Goal: Information Seeking & Learning: Learn about a topic

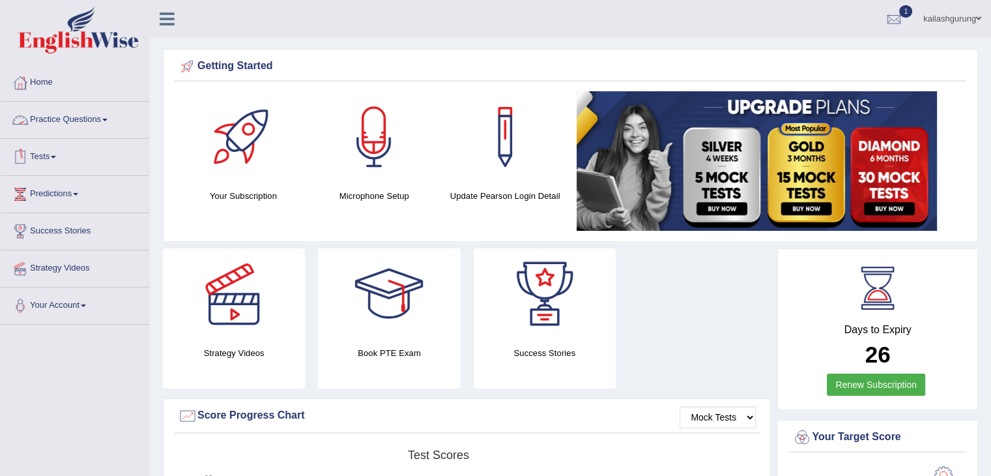
click at [76, 111] on link "Practice Questions" at bounding box center [75, 118] width 149 height 33
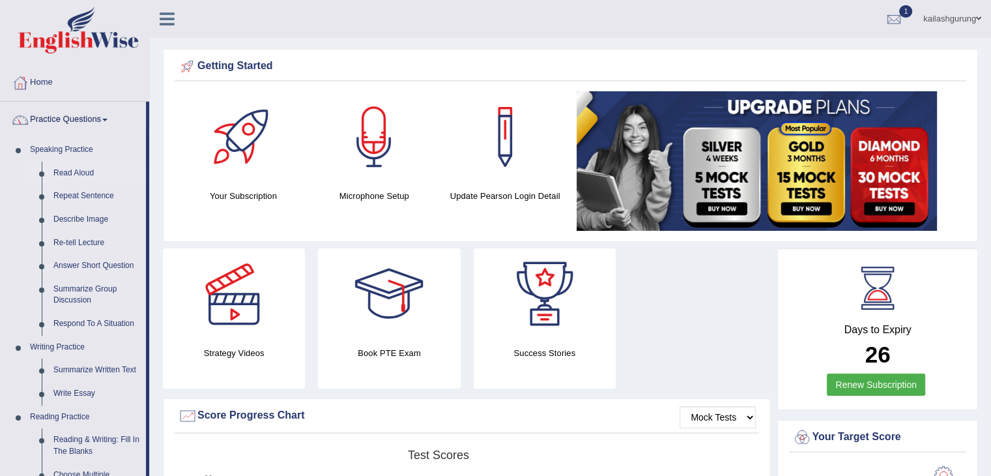
click at [81, 169] on link "Read Aloud" at bounding box center [97, 173] width 98 height 23
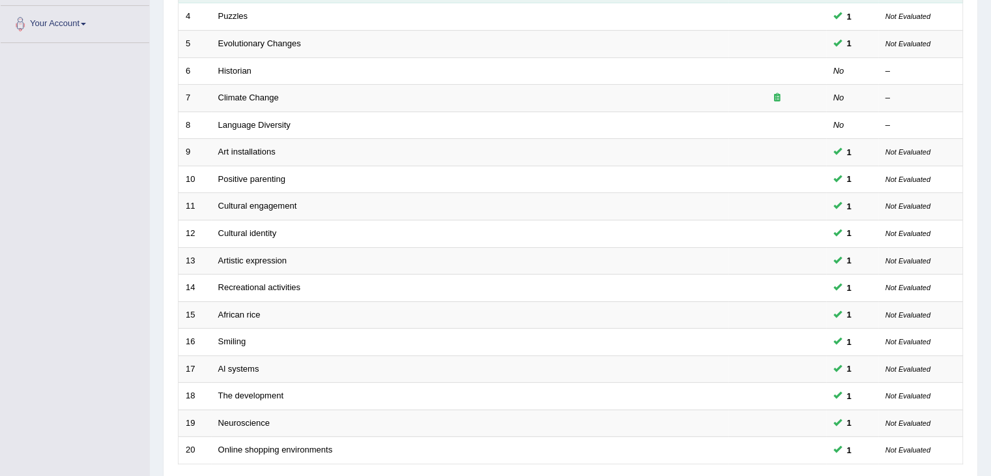
scroll to position [287, 0]
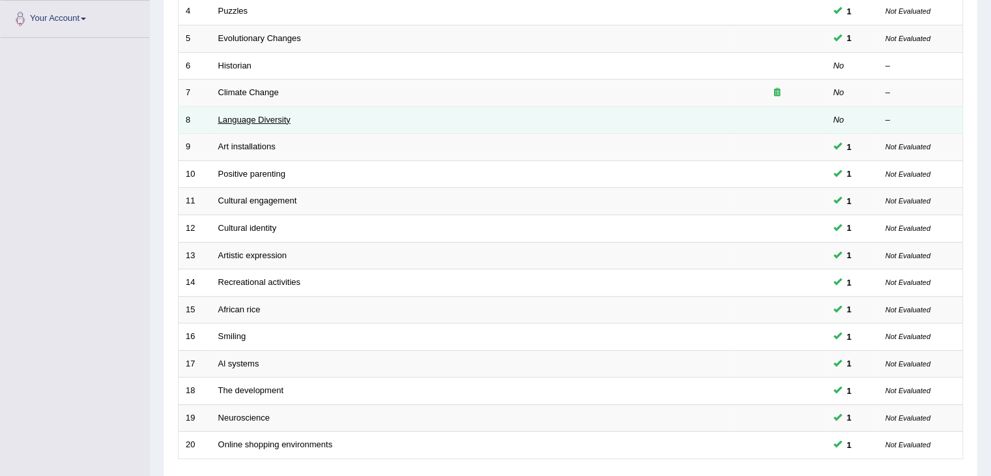
click at [258, 115] on link "Language Diversity" at bounding box center [254, 120] width 72 height 10
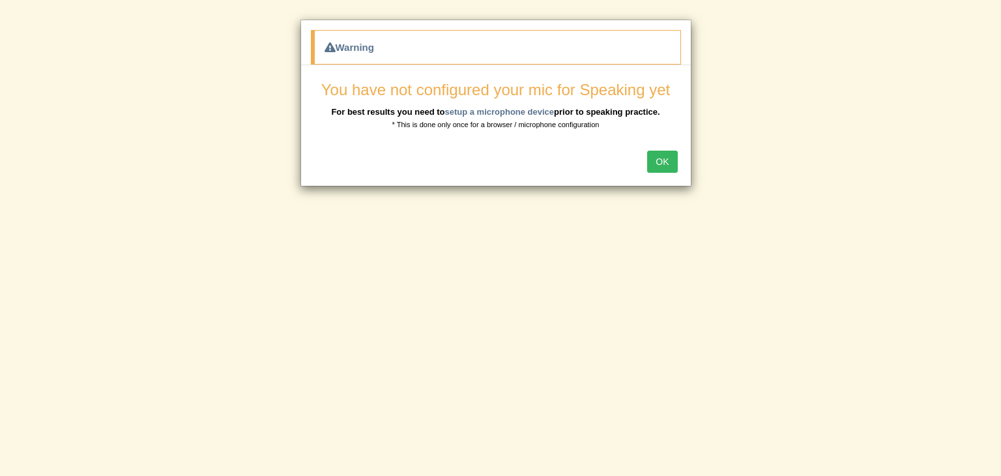
click at [656, 156] on button "OK" at bounding box center [662, 162] width 30 height 22
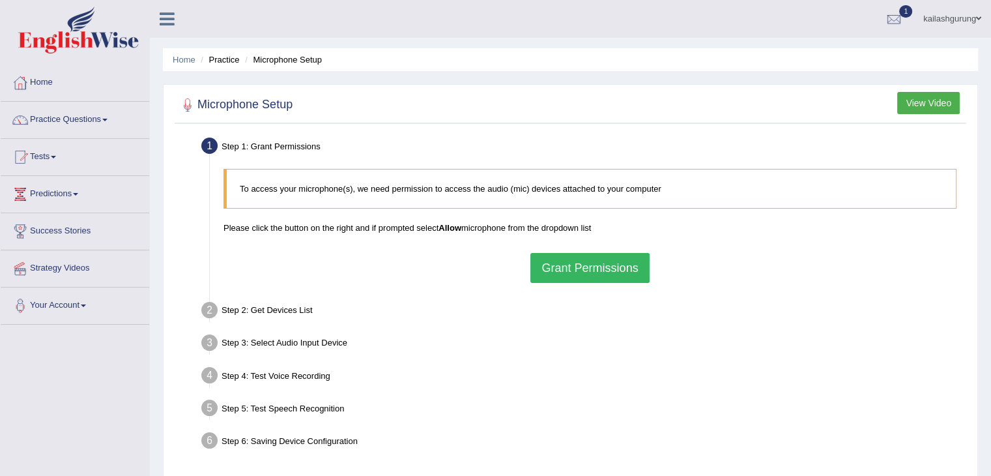
click at [560, 264] on button "Grant Permissions" at bounding box center [589, 268] width 119 height 30
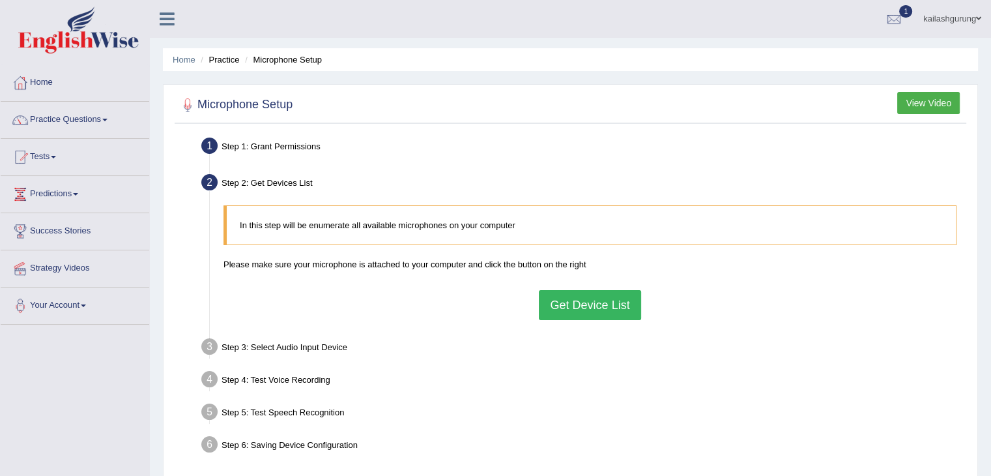
click at [566, 308] on button "Get Device List" at bounding box center [590, 305] width 102 height 30
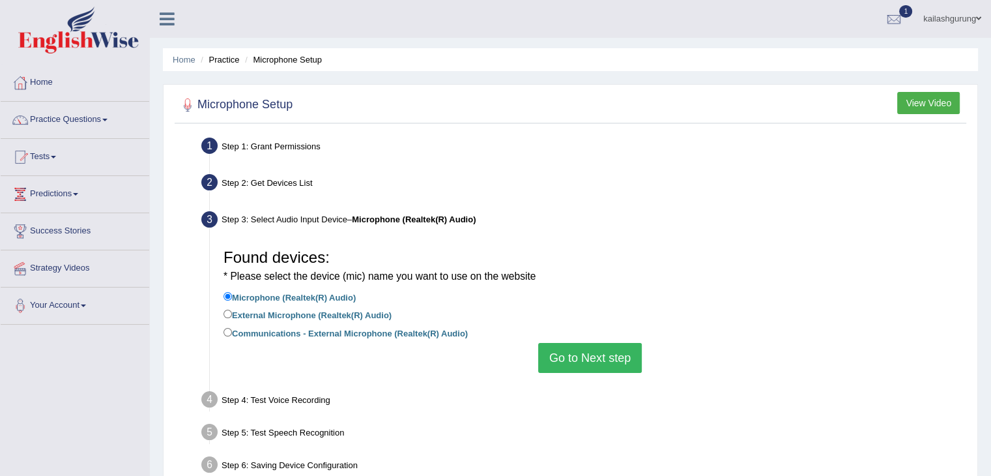
click at [575, 342] on li "Communications - External Microphone (Realtek(R) Audio)" at bounding box center [590, 334] width 733 height 18
click at [578, 363] on button "Go to Next step" at bounding box center [590, 358] width 104 height 30
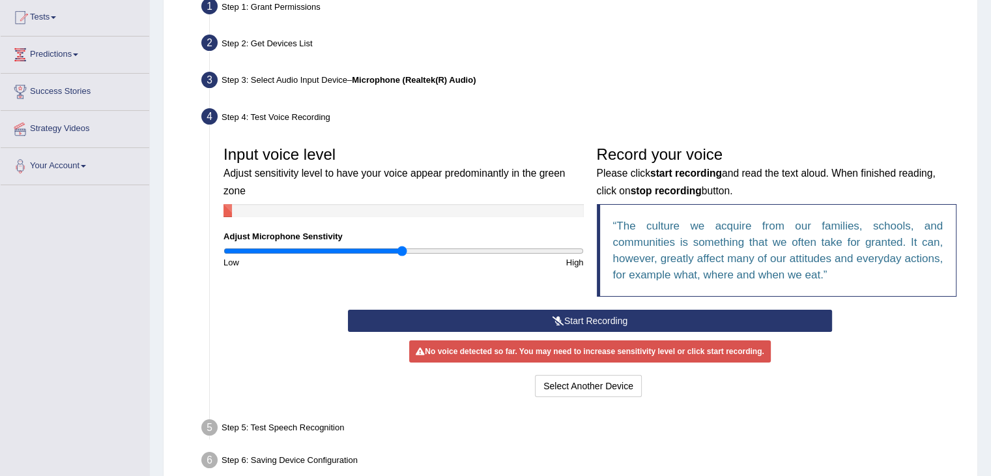
scroll to position [156, 0]
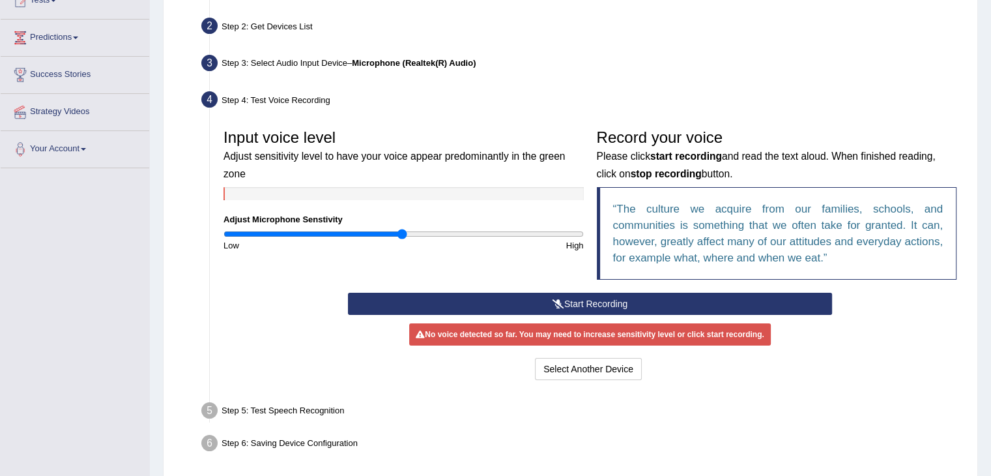
click at [545, 303] on button "Start Recording" at bounding box center [590, 304] width 484 height 22
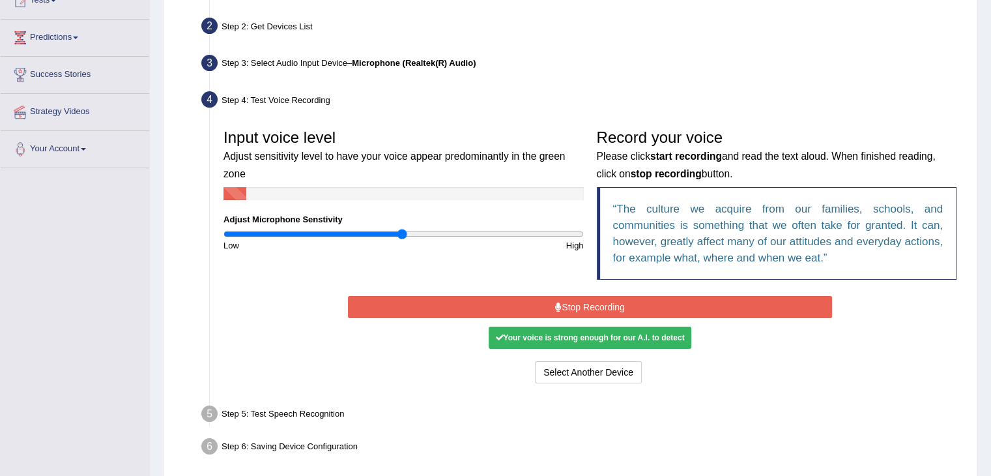
click at [545, 303] on button "Stop Recording" at bounding box center [590, 307] width 484 height 22
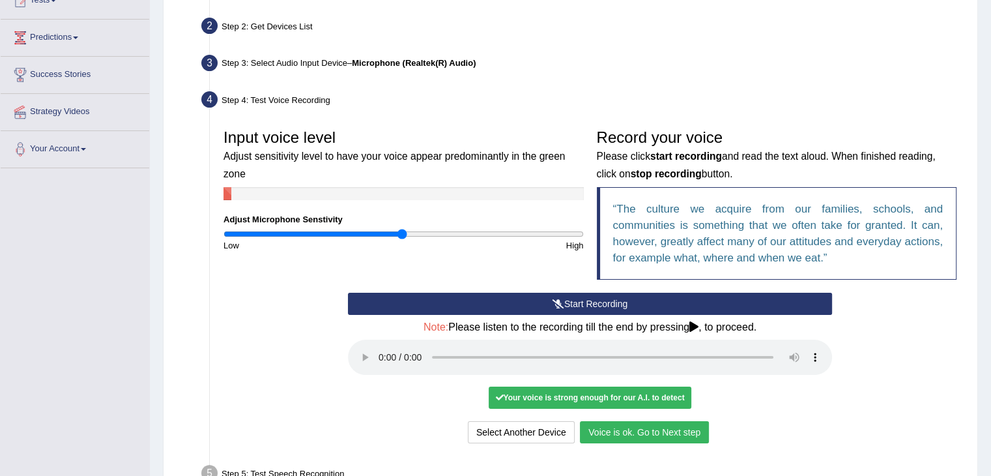
click at [731, 381] on div "Start Recording Stop Recording Note: Please listen to the recording till the en…" at bounding box center [589, 370] width 497 height 154
click at [623, 421] on button "Voice is ok. Go to Next step" at bounding box center [644, 432] width 129 height 22
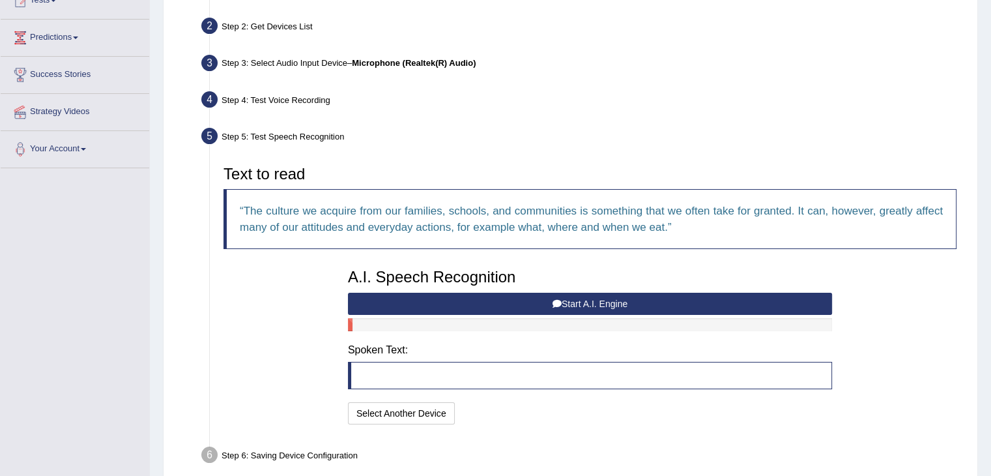
click at [534, 293] on button "Start A.I. Engine" at bounding box center [590, 304] width 484 height 22
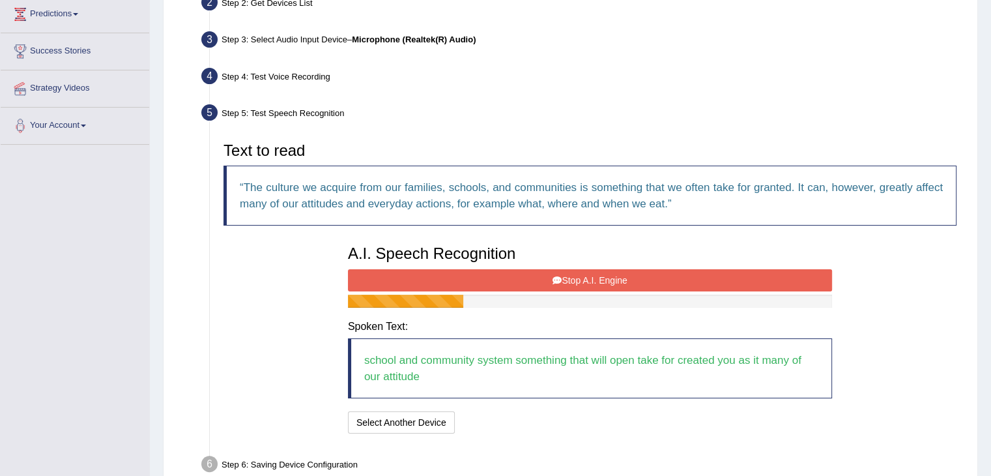
scroll to position [182, 0]
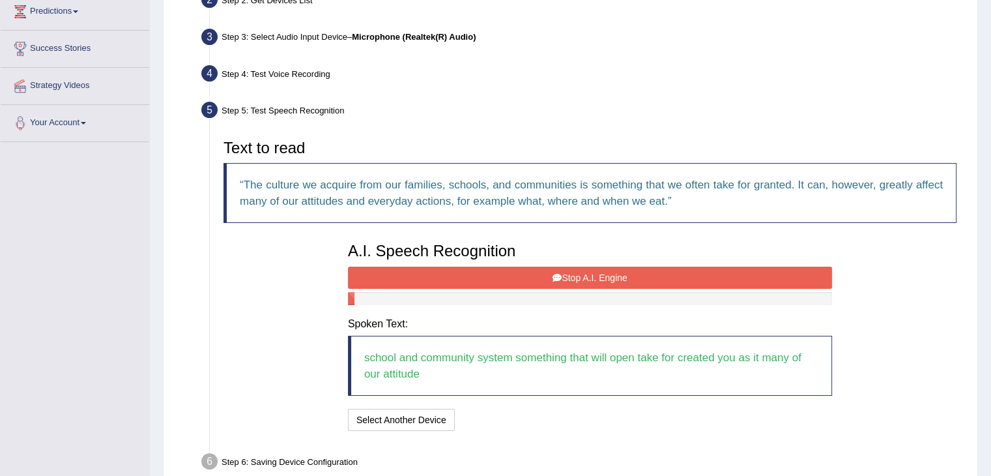
click at [561, 283] on button "Stop A.I. Engine" at bounding box center [590, 278] width 484 height 22
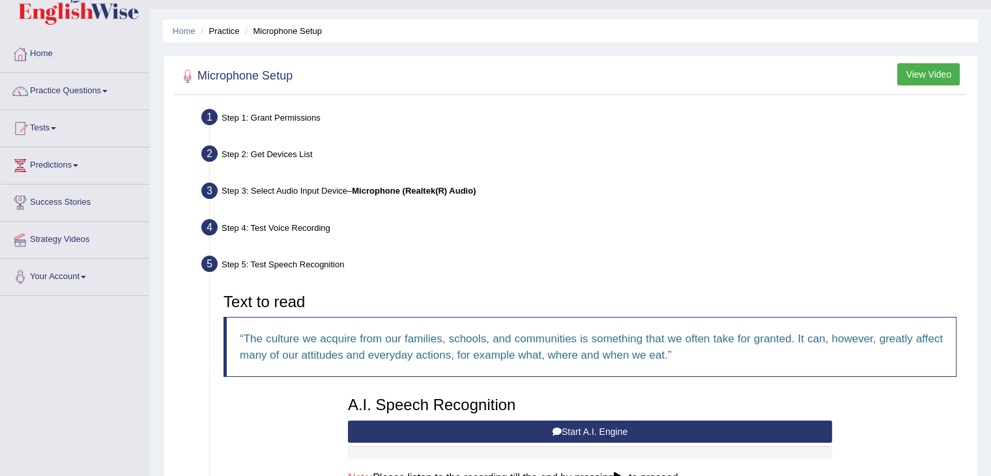
scroll to position [0, 0]
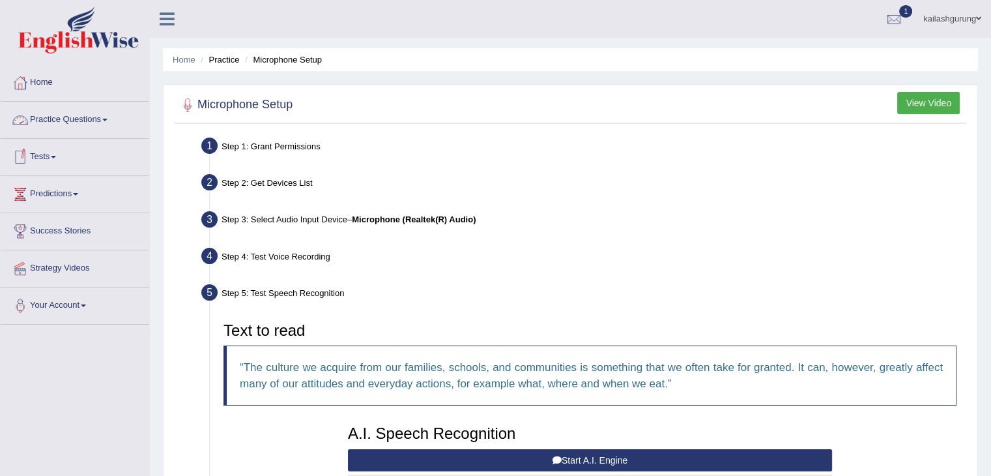
click at [88, 118] on link "Practice Questions" at bounding box center [75, 118] width 149 height 33
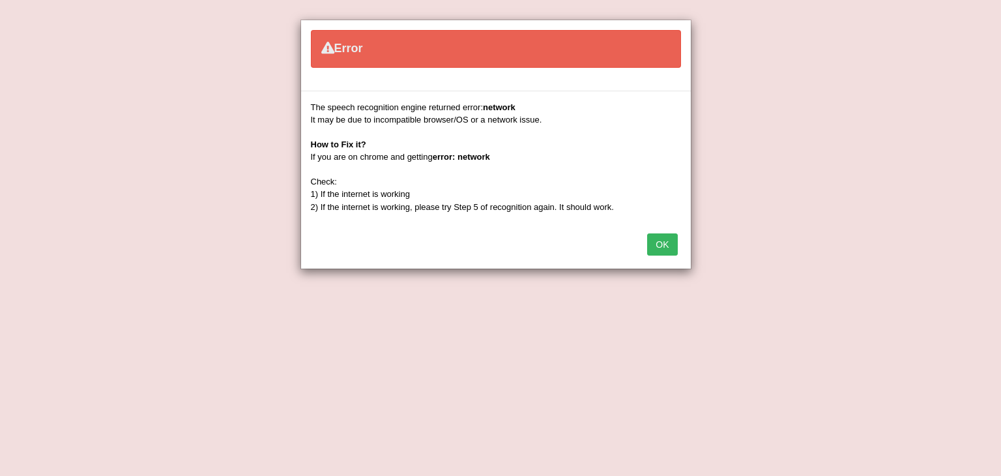
click at [665, 242] on button "OK" at bounding box center [662, 244] width 30 height 22
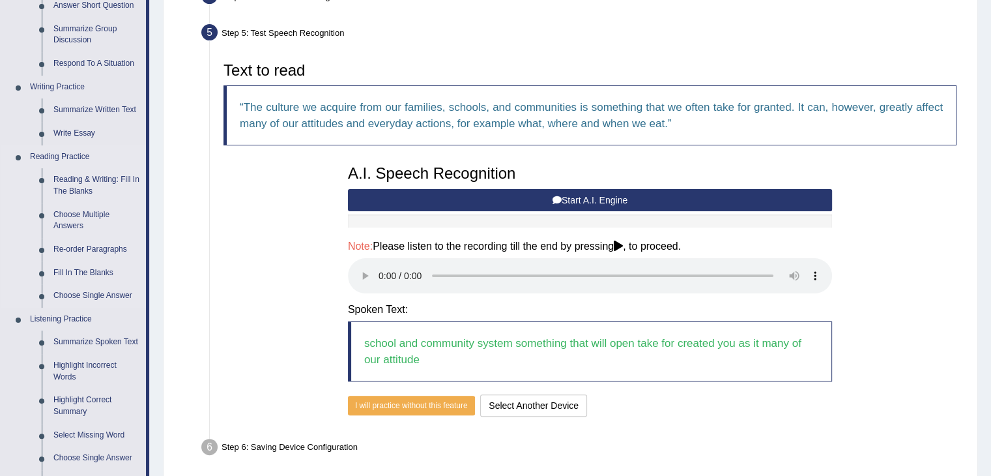
scroll to position [261, 0]
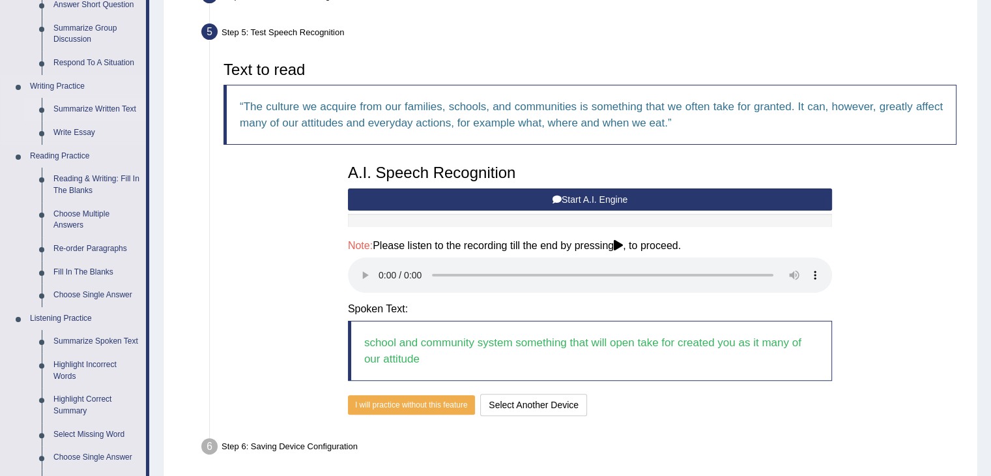
click at [87, 110] on link "Summarize Written Text" at bounding box center [97, 109] width 98 height 23
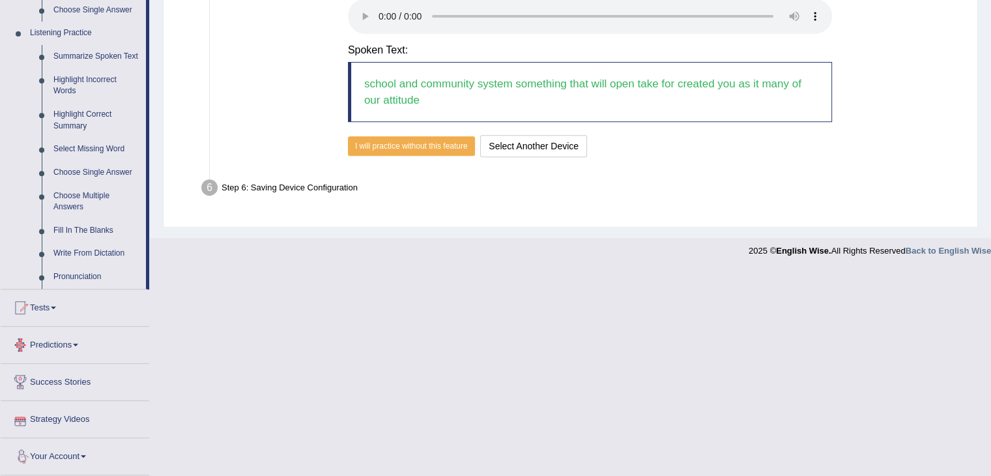
scroll to position [545, 0]
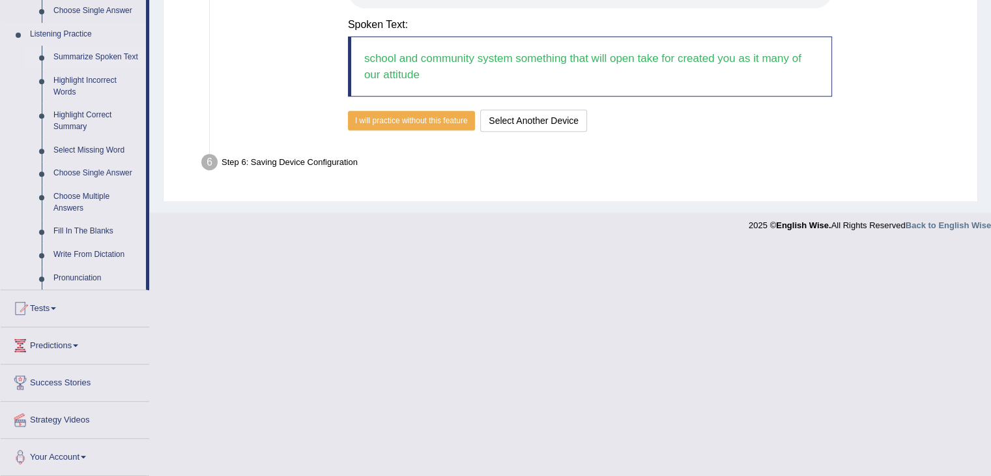
click at [78, 64] on link "Summarize Spoken Text" at bounding box center [97, 57] width 98 height 23
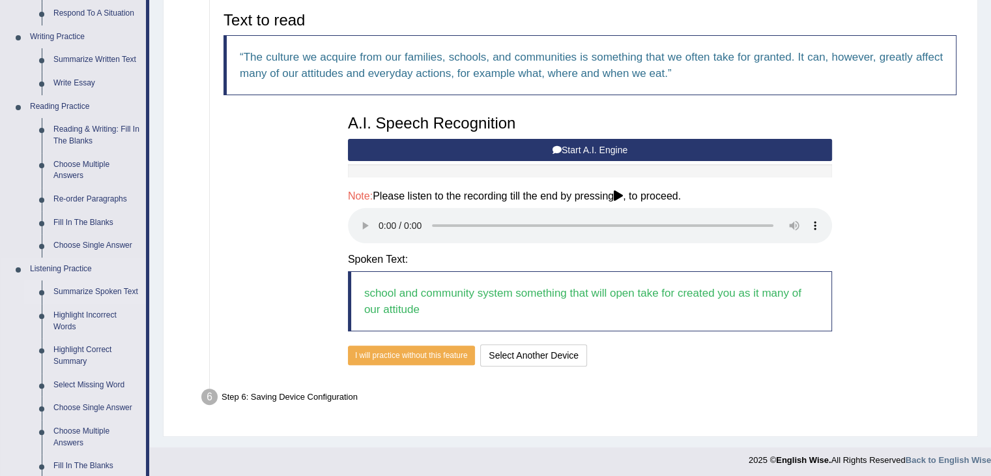
scroll to position [284, 0]
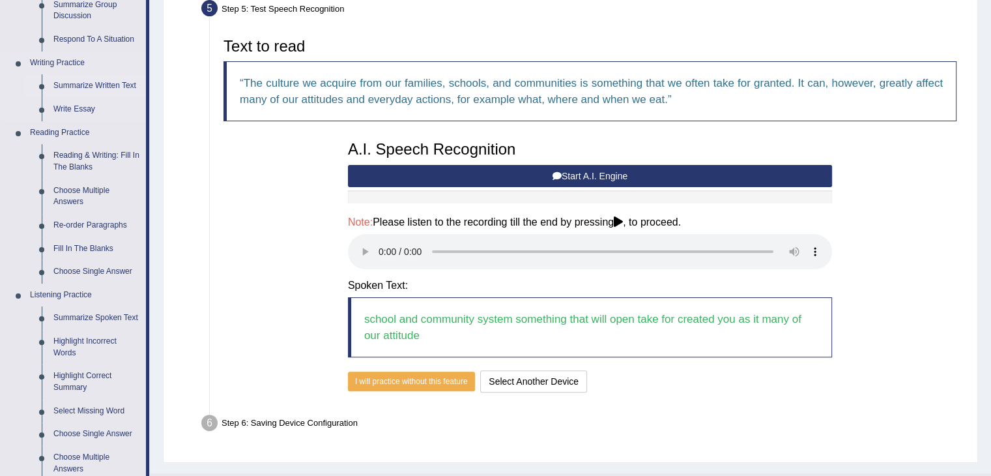
click at [103, 89] on link "Summarize Written Text" at bounding box center [97, 85] width 98 height 23
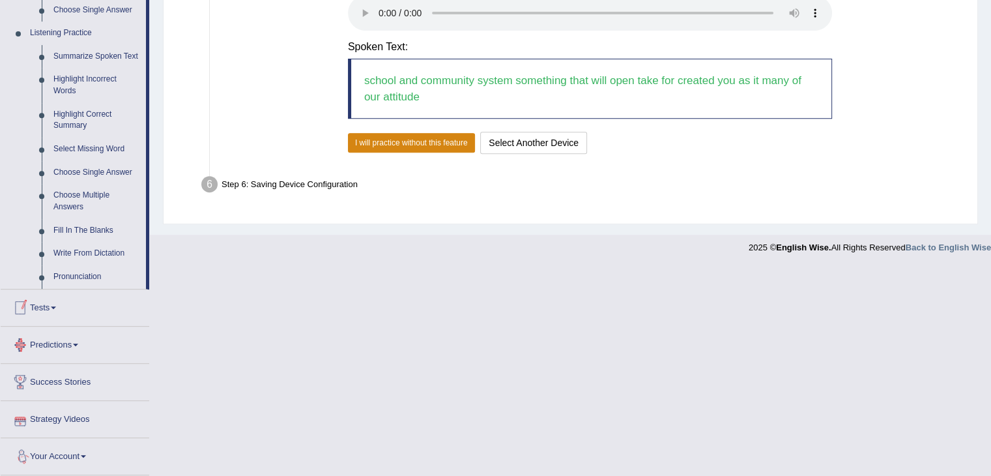
scroll to position [545, 0]
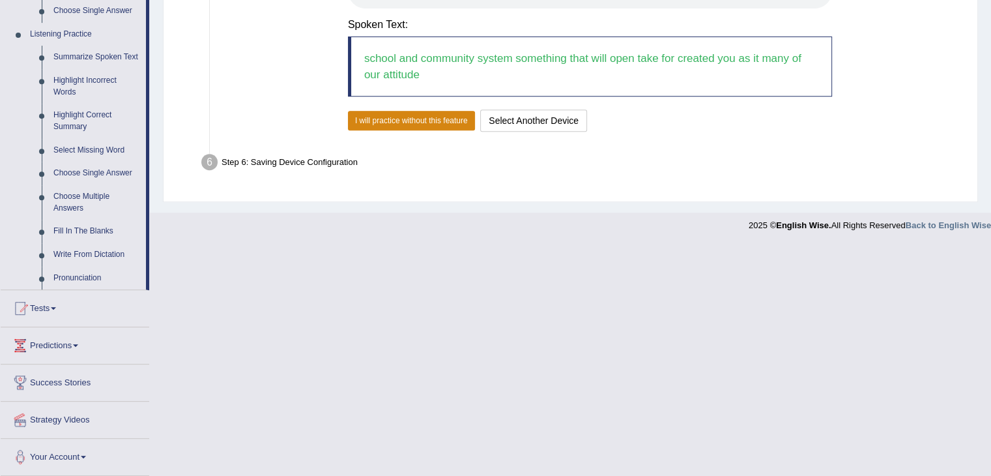
click at [442, 124] on button "I will practice without this feature" at bounding box center [411, 121] width 127 height 20
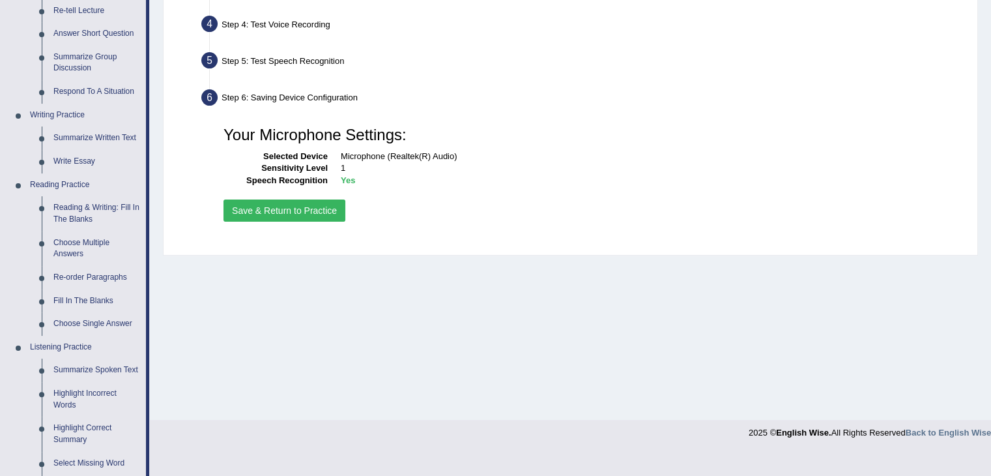
scroll to position [232, 0]
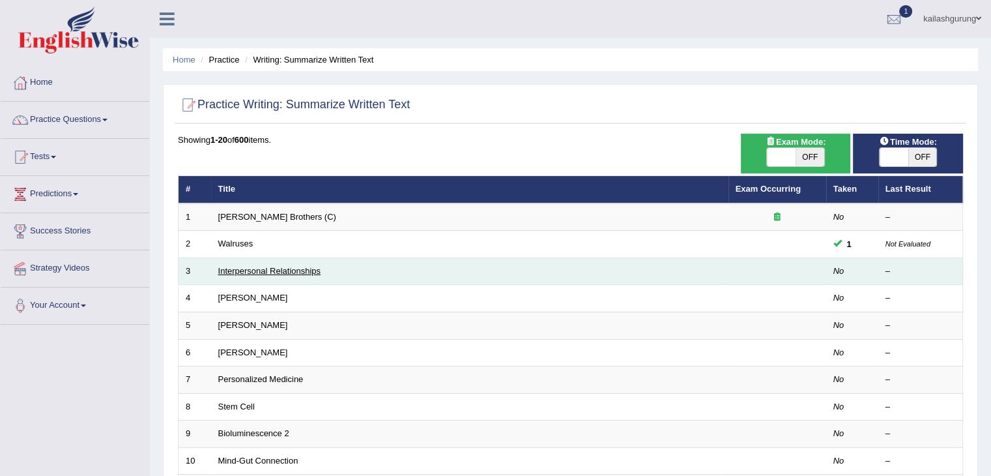
click at [289, 270] on link "Interpersonal Relationships" at bounding box center [269, 271] width 103 height 10
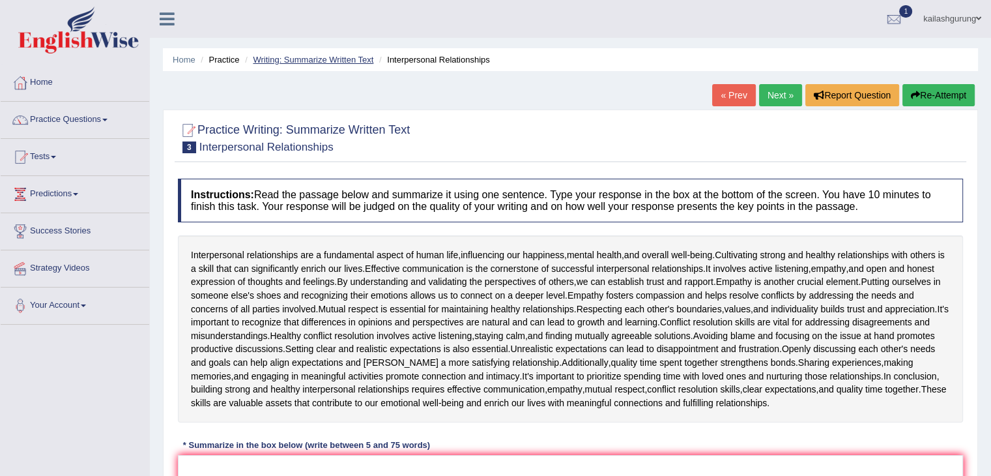
click at [343, 56] on link "Writing: Summarize Written Text" at bounding box center [313, 60] width 121 height 10
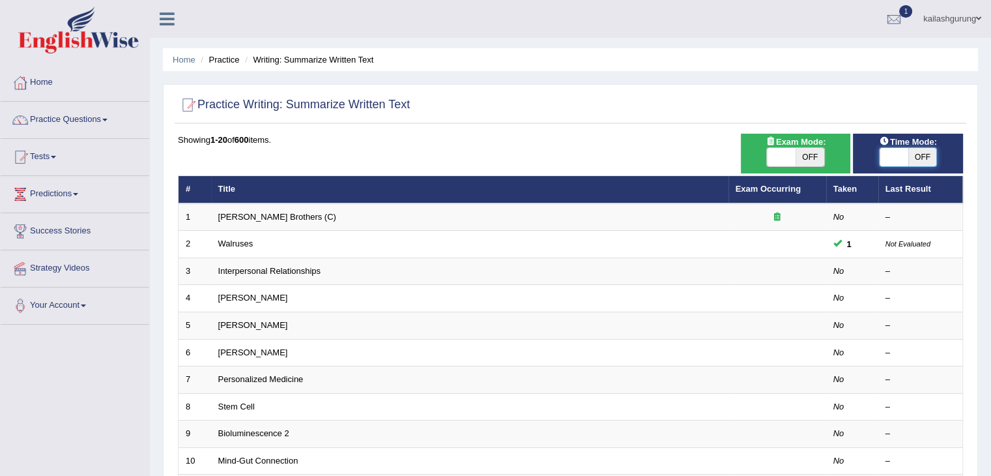
click at [906, 149] on span at bounding box center [894, 157] width 29 height 18
checkbox input "true"
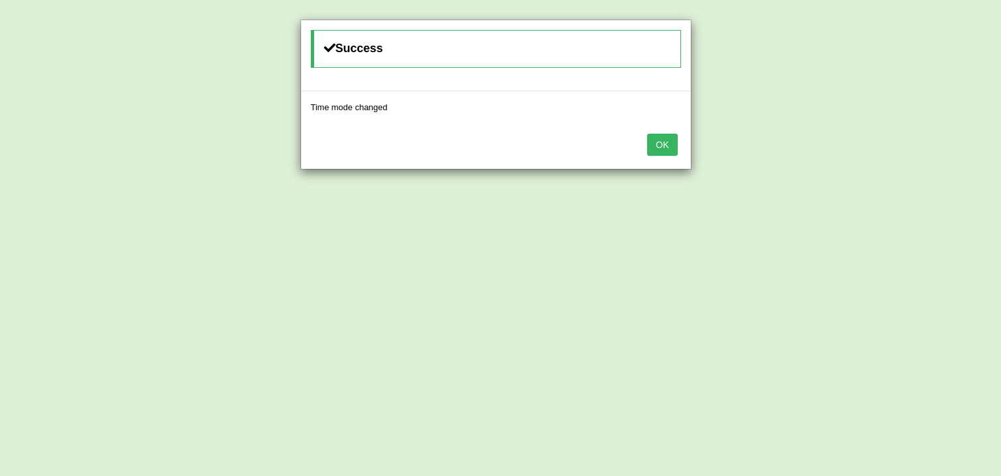
click at [675, 145] on button "OK" at bounding box center [662, 145] width 30 height 22
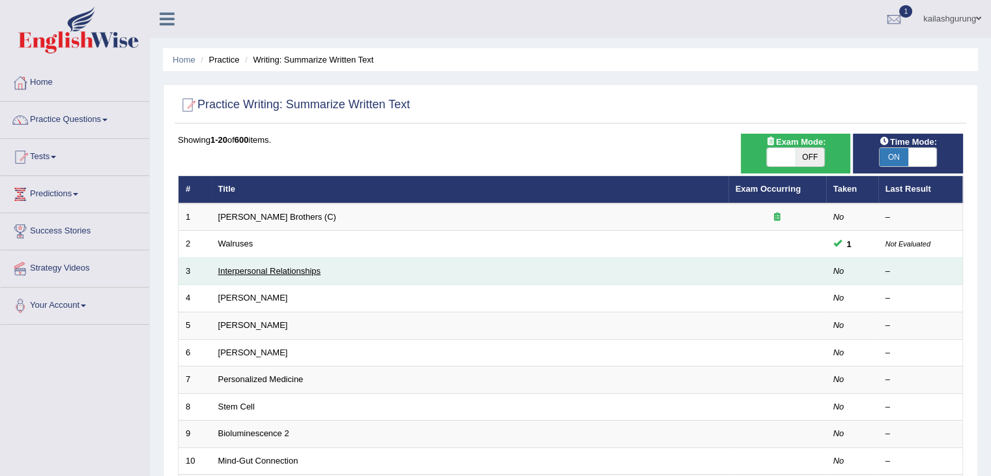
click at [301, 268] on link "Interpersonal Relationships" at bounding box center [269, 271] width 103 height 10
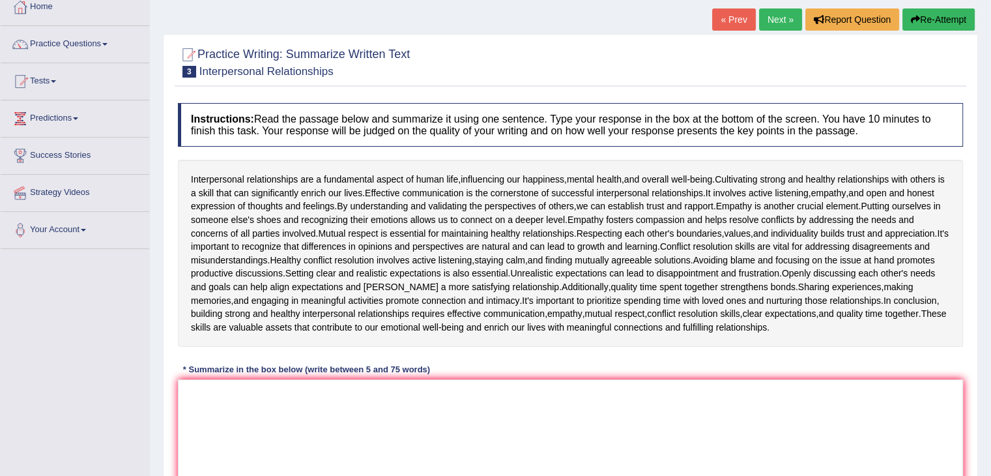
scroll to position [78, 0]
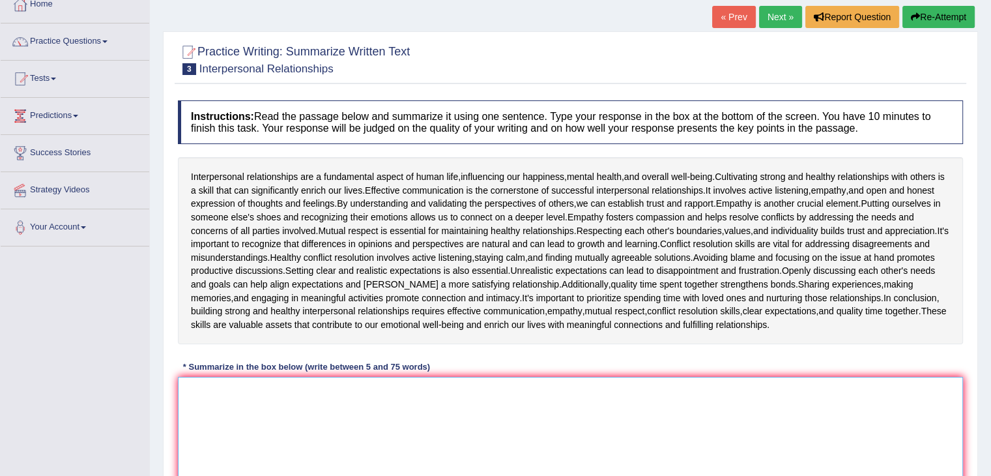
click at [306, 397] on textarea at bounding box center [570, 440] width 785 height 126
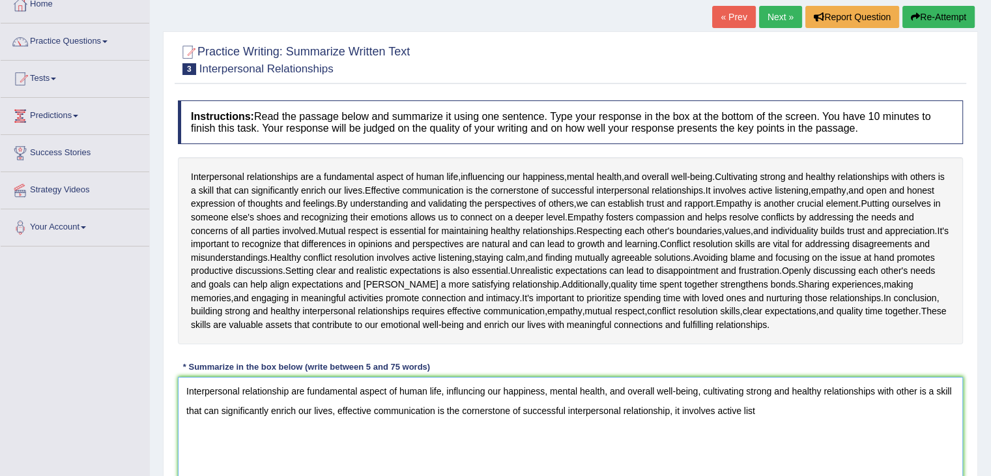
click at [306, 397] on textarea "Interpersonal relationship are fundamental aspect of human life, influncing our…" at bounding box center [570, 440] width 785 height 126
click at [775, 407] on textarea "Interpersonal relationship are a fundamental aspect of human life, influncing o…" at bounding box center [570, 440] width 785 height 126
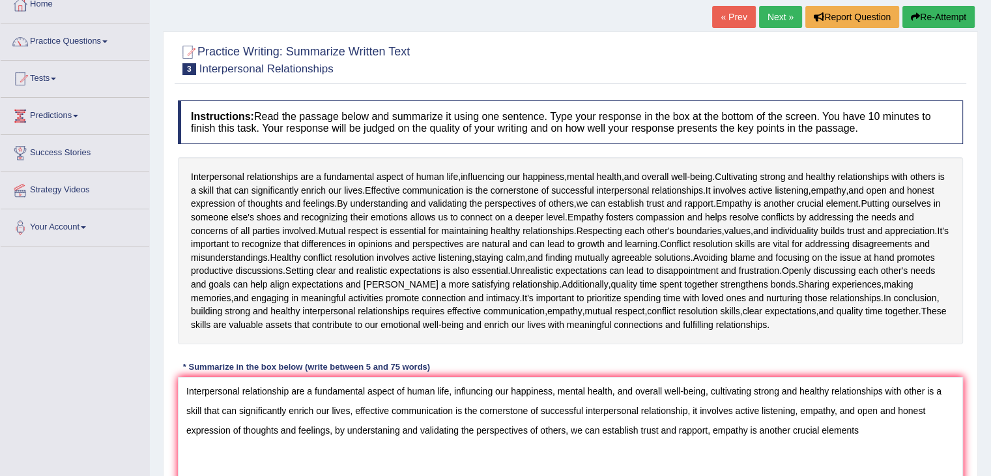
drag, startPoint x: 991, startPoint y: 251, endPoint x: 993, endPoint y: 289, distance: 37.9
click at [991, 289] on html "Toggle navigation Home Practice Questions Speaking Practice Read Aloud Repeat S…" at bounding box center [495, 160] width 991 height 476
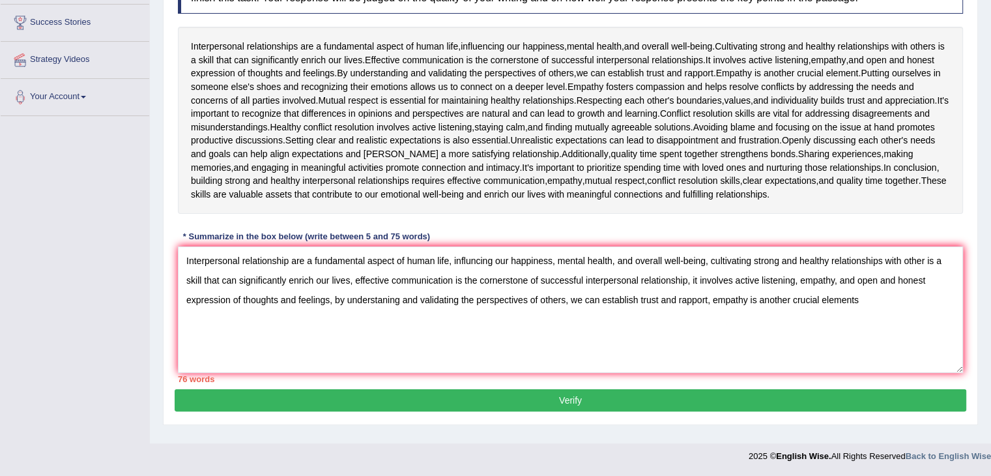
scroll to position [209, 0]
click at [865, 302] on textarea "Interpersonal relationship are a fundamental aspect of human life, influncing o…" at bounding box center [570, 309] width 785 height 126
click at [351, 280] on textarea "Interpersonal relationship are a fundamental aspect of human life, influncing o…" at bounding box center [570, 309] width 785 height 126
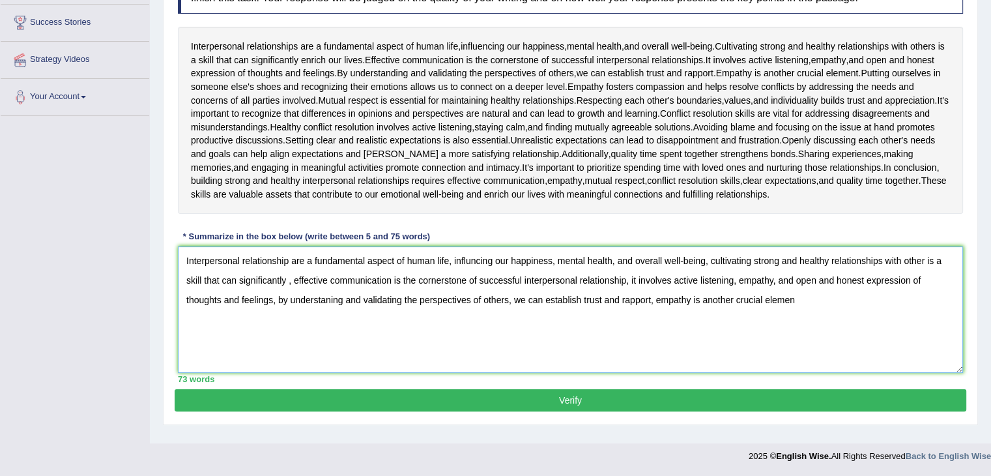
click at [295, 280] on textarea "Interpersonal relationship are a fundamental aspect of human life, influncing o…" at bounding box center [570, 309] width 785 height 126
click at [774, 291] on textarea "Interpersonal relationship are a fundamental aspect of human life, influncing o…" at bounding box center [570, 309] width 785 height 126
type textarea "Interpersonal relationship are a fundamental aspect of human life, influncing o…"
click at [734, 402] on button "Verify" at bounding box center [571, 400] width 792 height 22
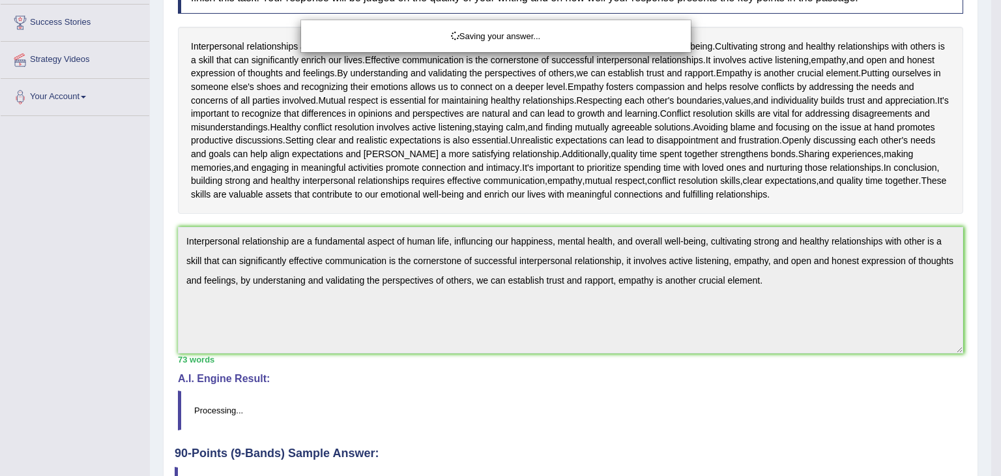
click at [906, 337] on div "Saving your answer..." at bounding box center [500, 238] width 1001 height 476
drag, startPoint x: 906, startPoint y: 337, endPoint x: 823, endPoint y: 330, distance: 83.7
click at [823, 330] on div "Saving your answer..." at bounding box center [500, 238] width 1001 height 476
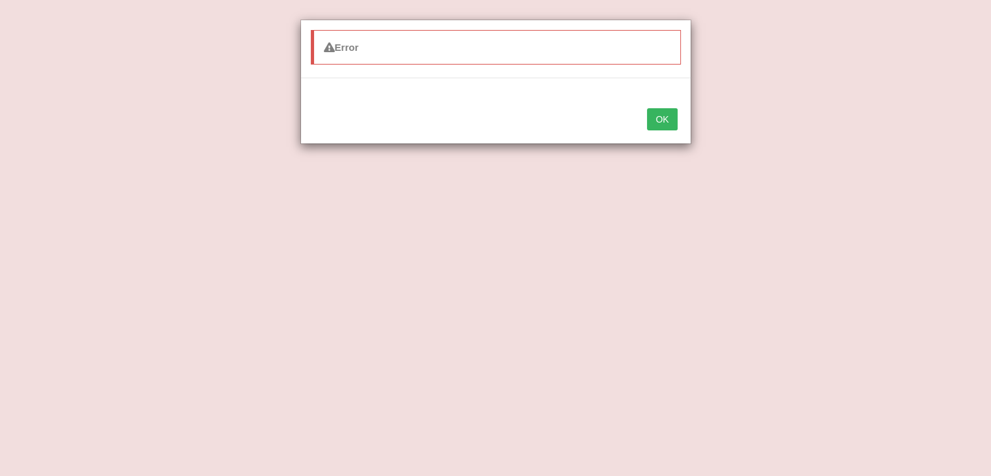
click at [662, 124] on button "OK" at bounding box center [662, 119] width 30 height 22
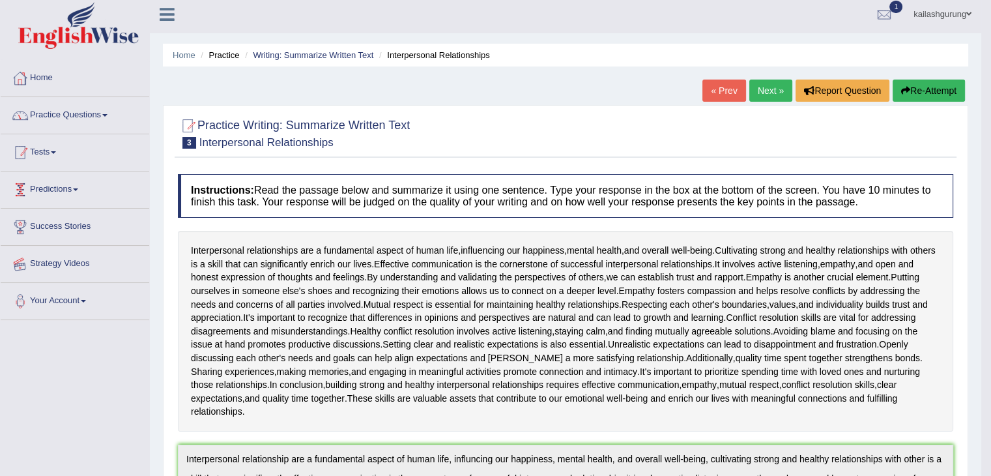
scroll to position [0, 0]
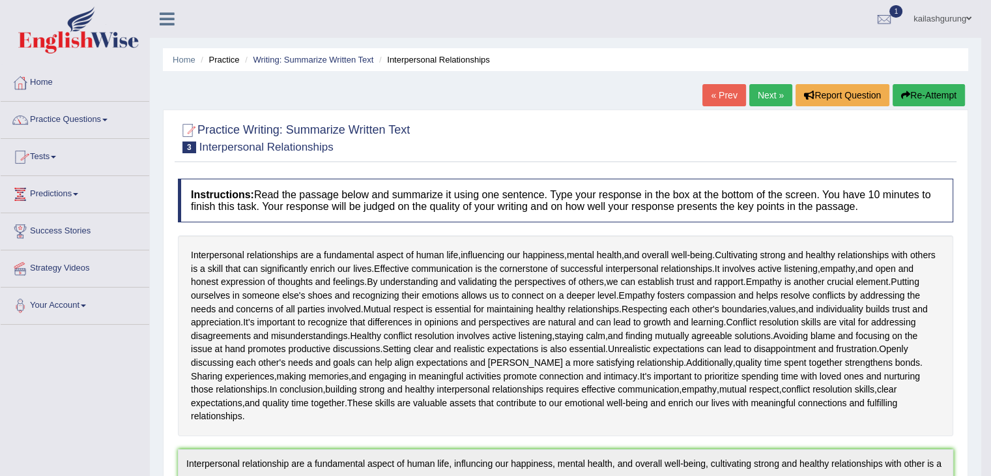
click at [75, 126] on link "Practice Questions" at bounding box center [75, 118] width 149 height 33
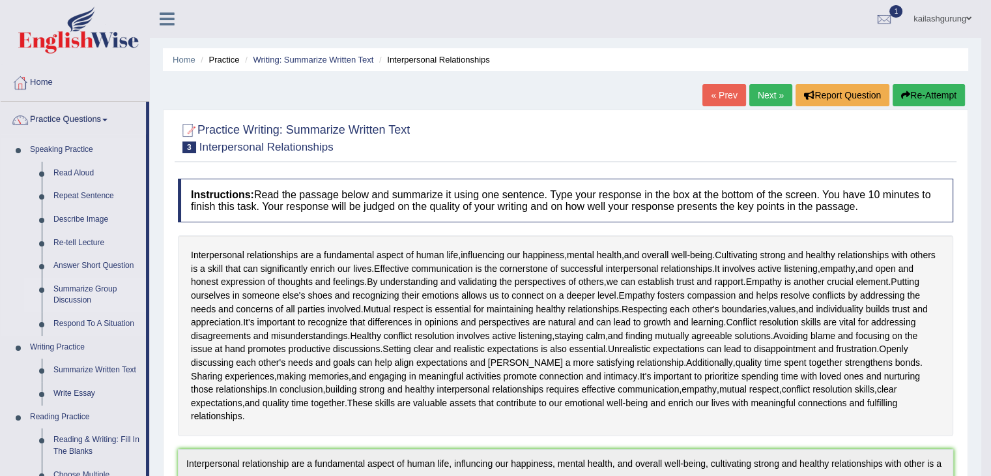
click at [87, 310] on link "Summarize Group Discussion" at bounding box center [97, 295] width 98 height 35
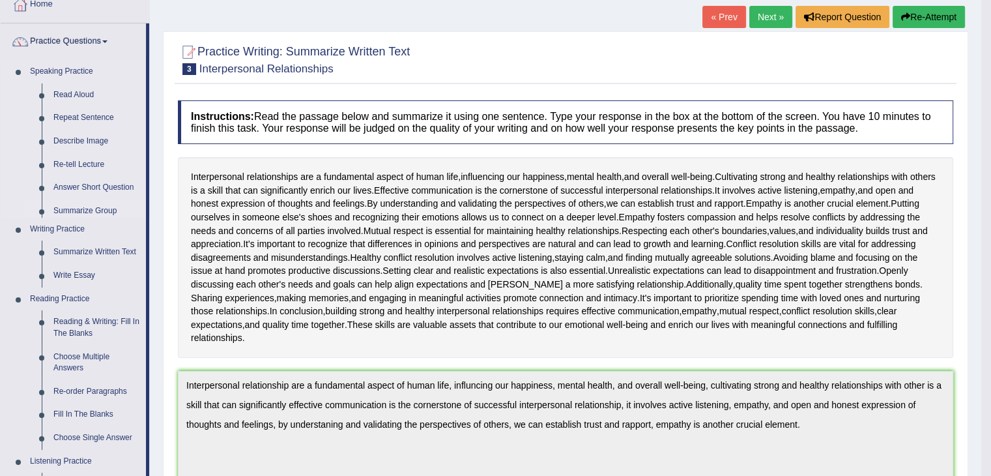
scroll to position [53, 0]
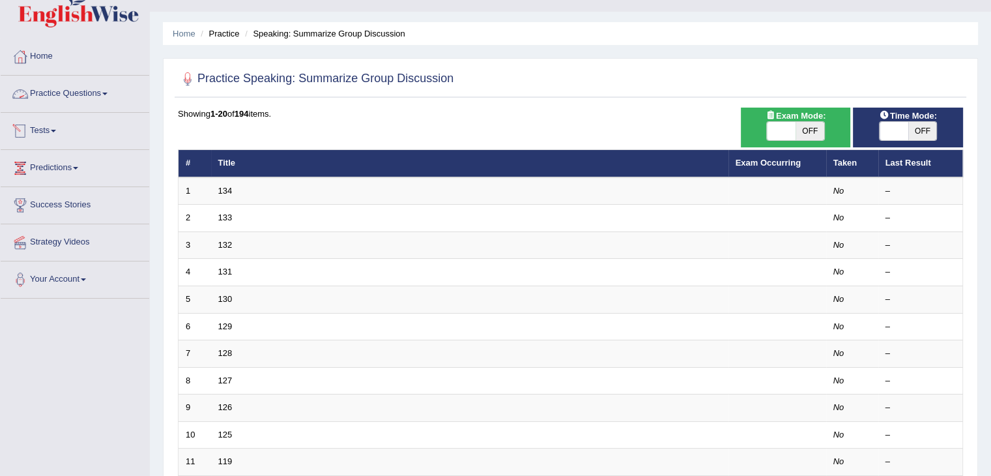
click at [72, 88] on link "Practice Questions" at bounding box center [75, 92] width 149 height 33
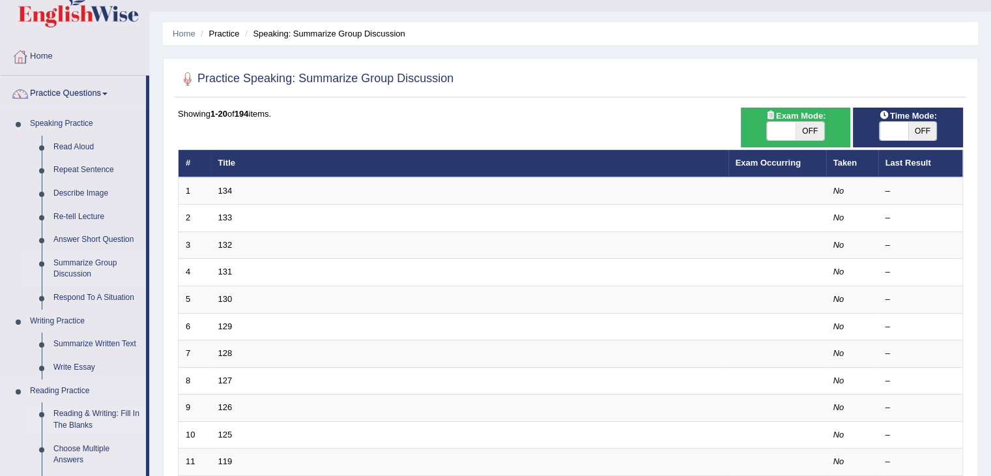
click at [133, 417] on link "Reading & Writing: Fill In The Blanks" at bounding box center [97, 419] width 98 height 35
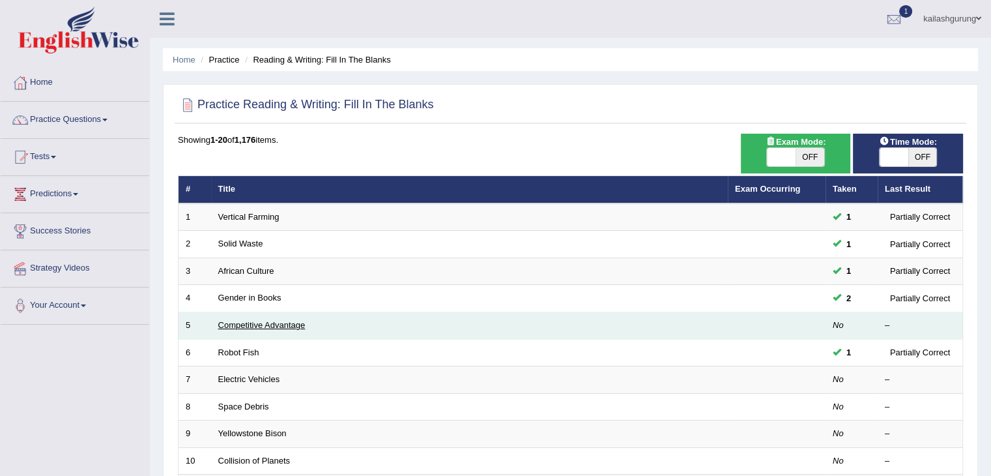
click at [248, 321] on link "Competitive Advantage" at bounding box center [261, 325] width 87 height 10
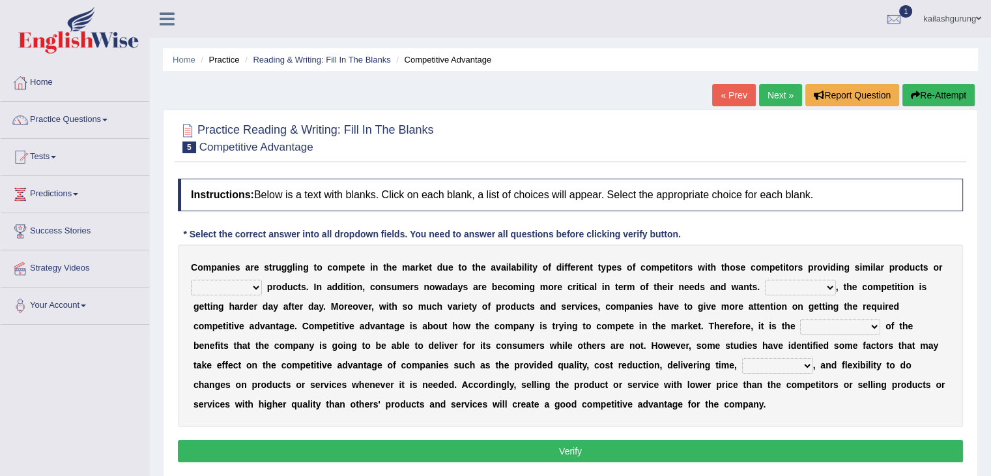
click at [239, 280] on select "constitution restitution substitution institution" at bounding box center [226, 288] width 71 height 16
click at [233, 375] on div "C o m p a n i e s a r e s t r u g g l i n g t o c o m p e t e i n t h e m a r k…" at bounding box center [570, 335] width 785 height 182
click at [227, 292] on select "constitution restitution substitution institution" at bounding box center [226, 288] width 71 height 16
select select "institution"
click at [191, 280] on select "constitution restitution substitution institution" at bounding box center [226, 288] width 71 height 16
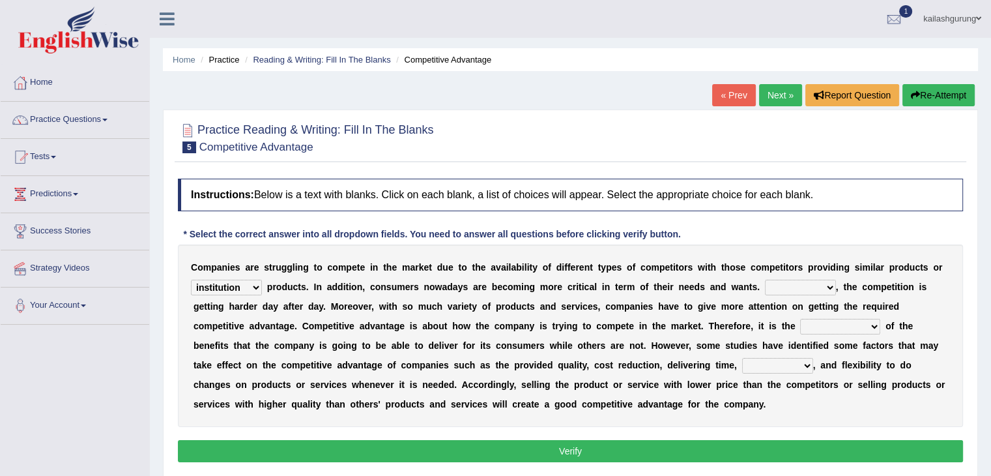
click at [789, 275] on div "C o m p a n i e s a r e s t r u g g l i n g t o c o m p e t e i n t h e m a r k…" at bounding box center [570, 335] width 785 height 182
click at [789, 282] on select "However Instead Additionally Therefore" at bounding box center [800, 288] width 71 height 16
select select "However"
click at [765, 280] on select "However Instead Additionally Therefore" at bounding box center [800, 288] width 71 height 16
click at [826, 328] on select "dissemination ordination determination incarnation" at bounding box center [840, 327] width 80 height 16
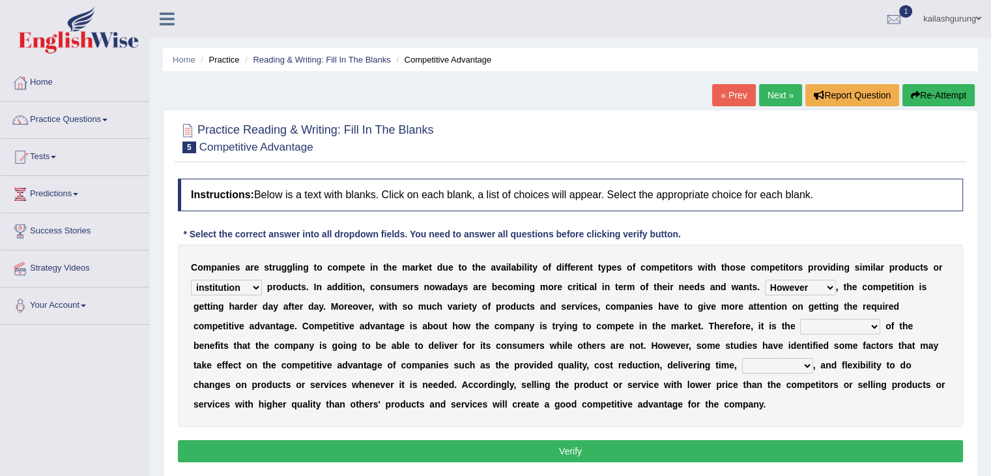
select select "determination"
click at [800, 319] on select "dissemination ordination determination incarnation" at bounding box center [840, 327] width 80 height 16
click at [794, 362] on select "captivation aggregation deprivation innovation" at bounding box center [777, 366] width 71 height 16
select select "aggregation"
click at [742, 358] on select "captivation aggregation deprivation innovation" at bounding box center [777, 366] width 71 height 16
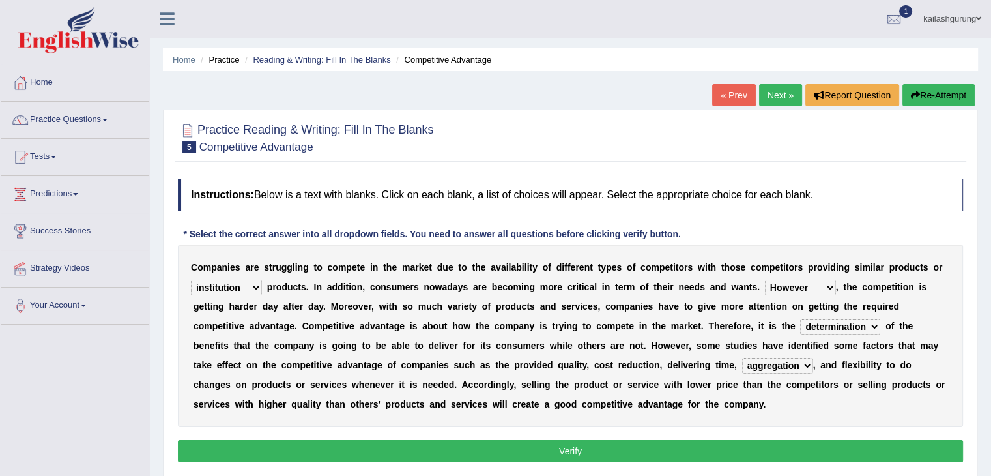
drag, startPoint x: 629, startPoint y: 472, endPoint x: 636, endPoint y: 447, distance: 25.6
click at [636, 447] on div "Practice Reading & Writing: Fill In The Blanks 5 Competitive Advantage Instruct…" at bounding box center [570, 294] width 815 height 370
click at [636, 447] on button "Verify" at bounding box center [570, 451] width 785 height 22
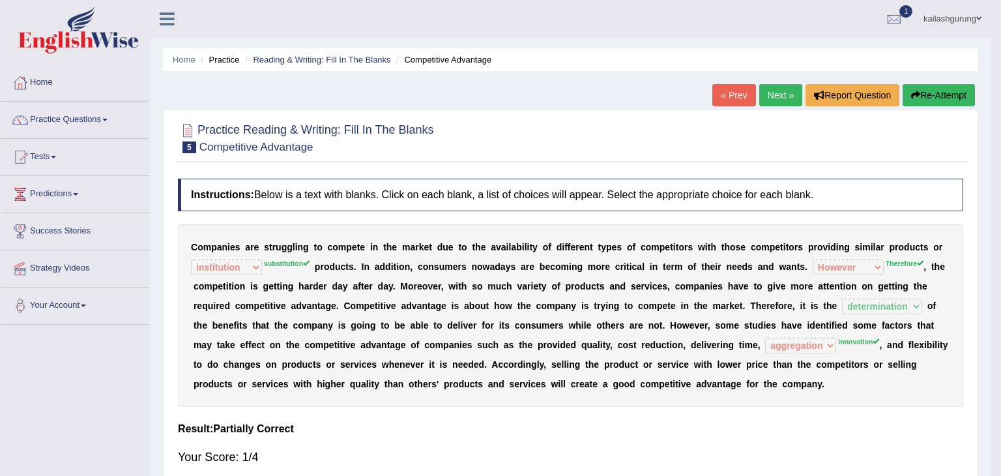
click at [636, 447] on body "Toggle navigation Home Practice Questions Speaking Practice Read Aloud Repeat S…" at bounding box center [500, 238] width 1001 height 476
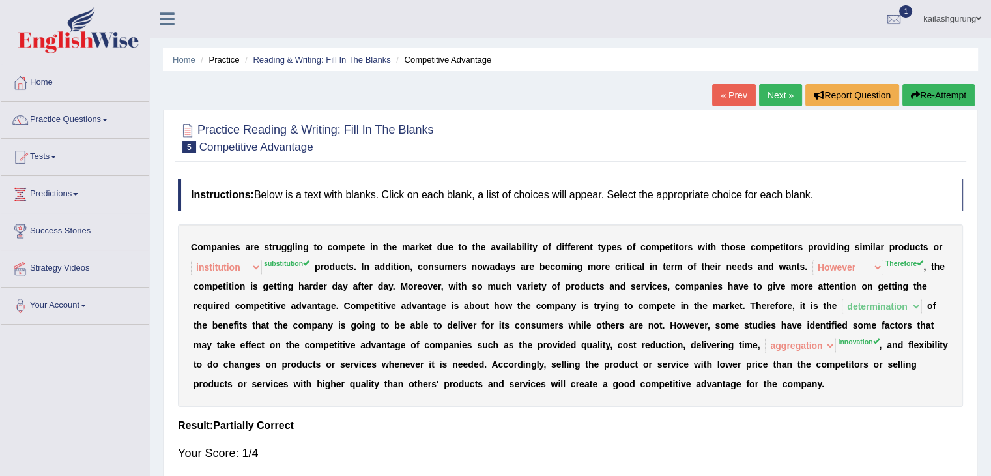
click at [759, 84] on link "Next »" at bounding box center [780, 95] width 43 height 22
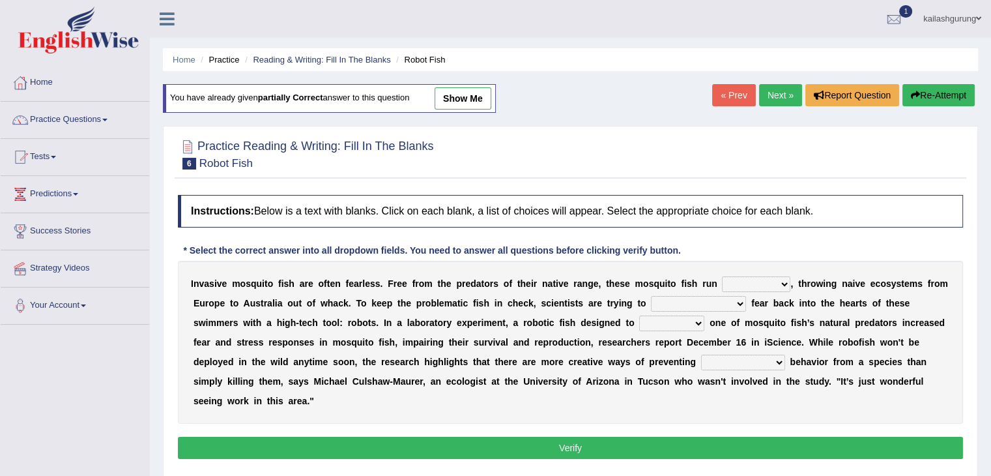
click at [751, 276] on select "occupant flippant rampant concordant" at bounding box center [756, 284] width 68 height 16
select select "occupant"
click at [722, 276] on select "occupant flippant rampant concordant" at bounding box center [756, 284] width 68 height 16
click at [697, 304] on select "accept spike strike [PERSON_NAME]" at bounding box center [698, 304] width 95 height 16
select select "accept"
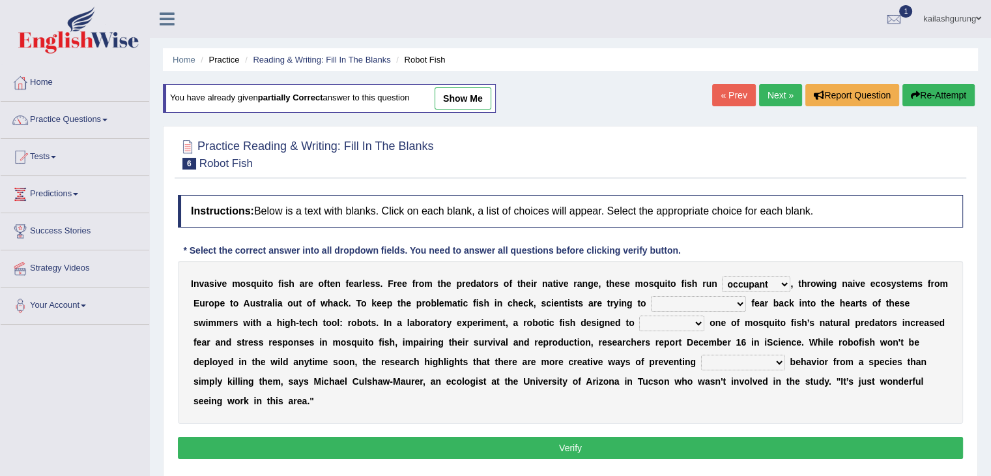
click at [651, 296] on select "accept spike strike [PERSON_NAME]" at bounding box center [698, 304] width 95 height 16
click at [639, 318] on select "bequest mimic battle conquest" at bounding box center [671, 323] width 65 height 16
click at [746, 338] on b at bounding box center [748, 342] width 5 height 10
click at [705, 352] on div "I n v a s i v e m o s q u i t o f i s h a r e o f t e n f e a r l e s s . F r e…" at bounding box center [570, 342] width 785 height 163
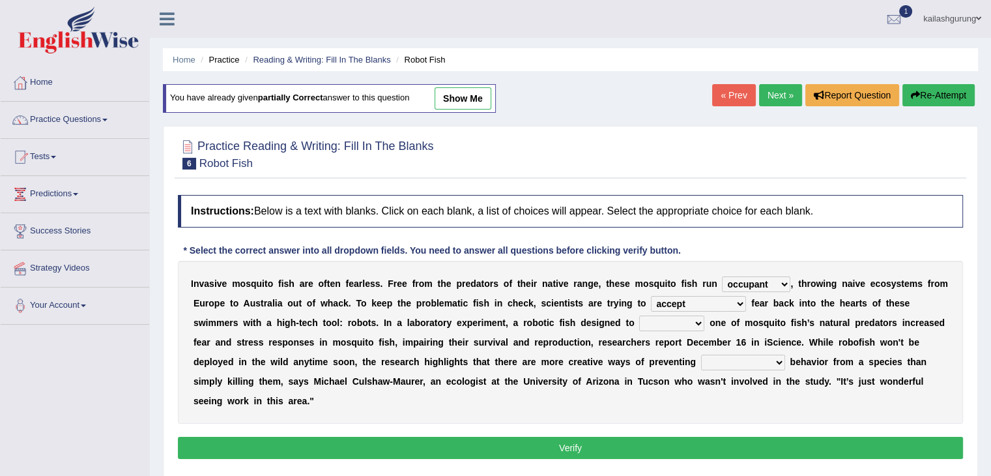
click at [707, 358] on select "unprivileged unprecedented uncharted unwanted" at bounding box center [743, 362] width 84 height 16
select select "unprivileged"
click at [701, 354] on select "unprivileged unprecedented uncharted unwanted" at bounding box center [743, 362] width 84 height 16
click at [639, 321] on select "bequest mimic battle conquest" at bounding box center [671, 323] width 65 height 16
select select "conquest"
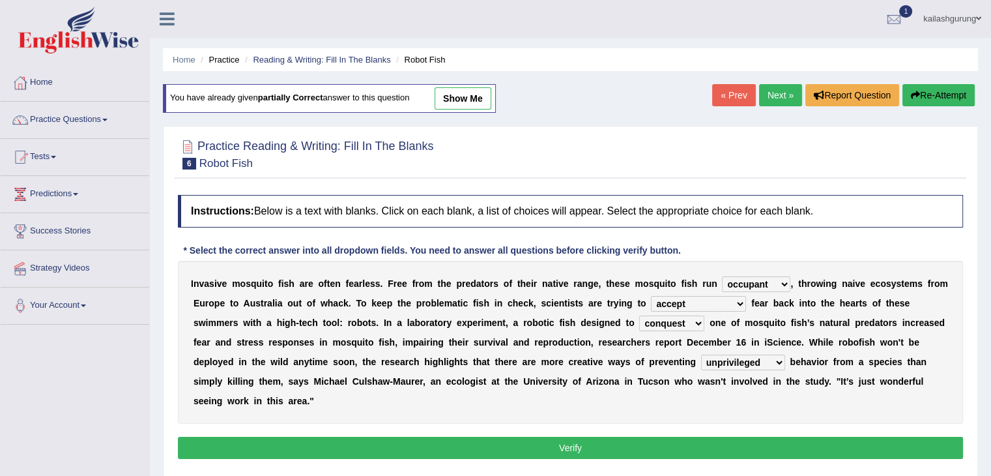
click at [639, 315] on select "bequest mimic battle conquest" at bounding box center [671, 323] width 65 height 16
click at [628, 406] on div "I n v a s i v e m o s q u i t o f i s h a r e o f t e n f e a r l e s s . F r e…" at bounding box center [570, 342] width 785 height 163
click at [632, 448] on button "Verify" at bounding box center [570, 448] width 785 height 22
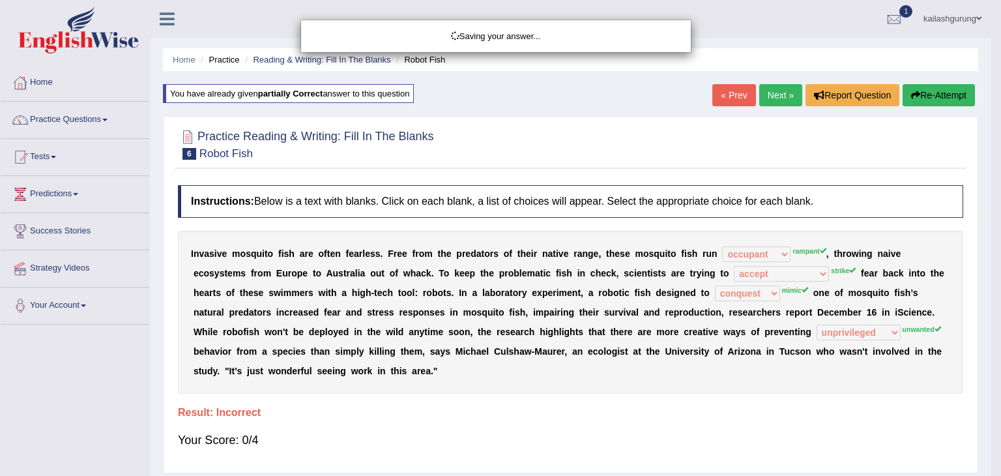
click at [761, 92] on div "Saving your answer..." at bounding box center [500, 238] width 1001 height 476
click at [794, 87] on div "Saving your answer..." at bounding box center [500, 238] width 1001 height 476
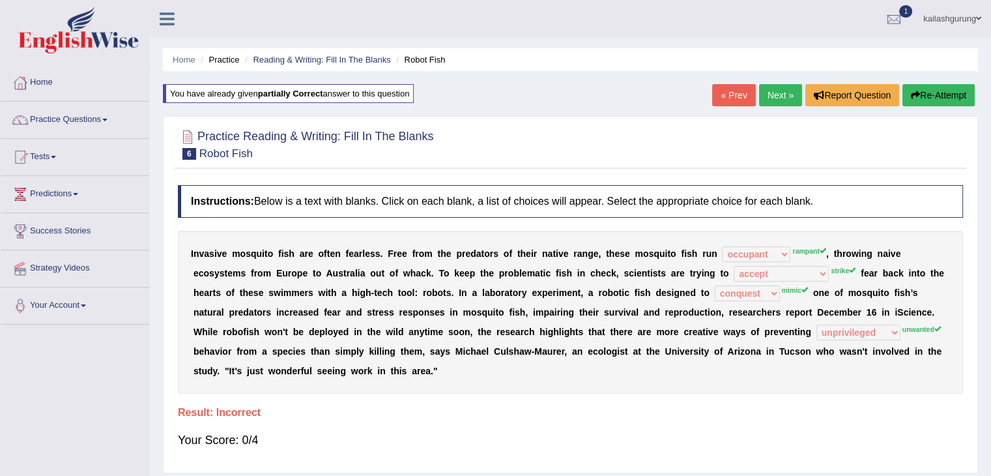
drag, startPoint x: 794, startPoint y: 87, endPoint x: 1000, endPoint y: -57, distance: 251.3
